Goal: Entertainment & Leisure: Consume media (video, audio)

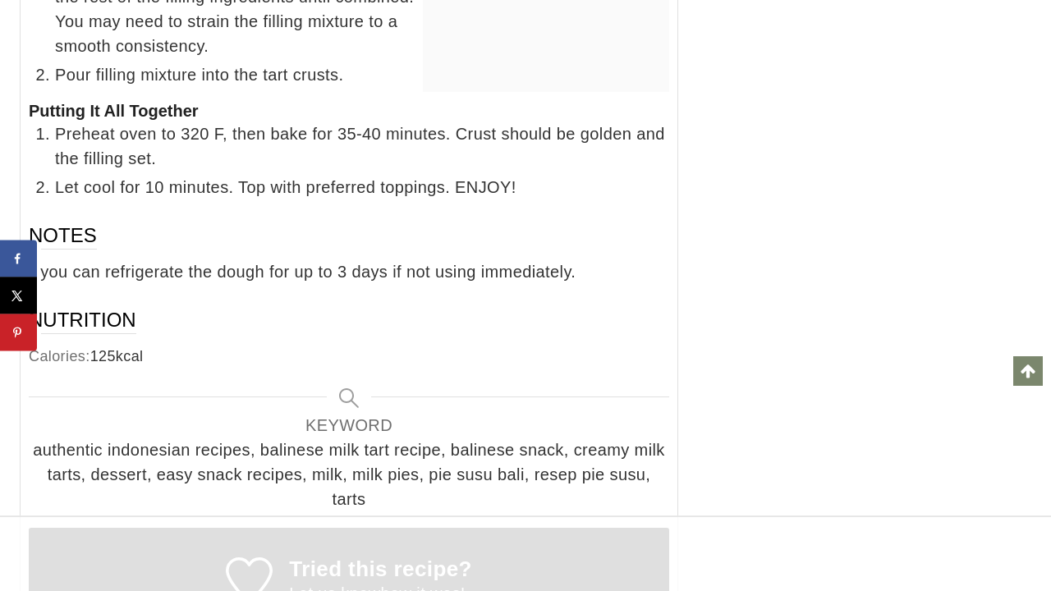
scroll to position [12534, 0]
